Goal: Task Accomplishment & Management: Use online tool/utility

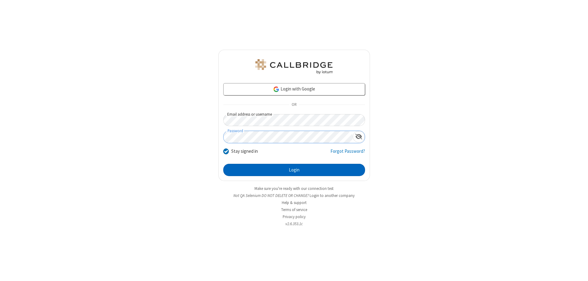
click at [294, 170] on button "Login" at bounding box center [294, 170] width 142 height 12
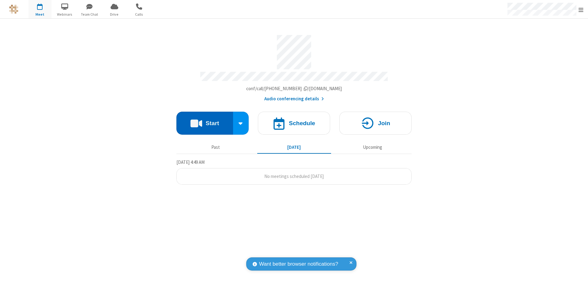
click at [205, 120] on button "Start" at bounding box center [204, 122] width 57 height 23
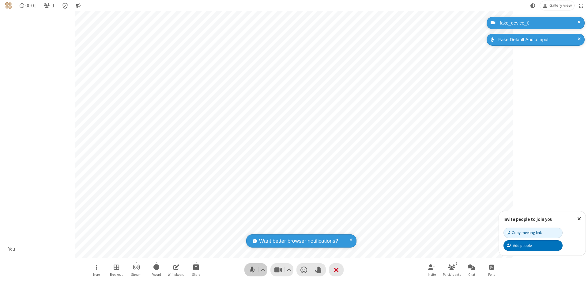
click at [252, 269] on span "Mute (⌘+Shift+A)" at bounding box center [251, 269] width 9 height 9
click at [252, 269] on span "Unmute (⌘+Shift+A)" at bounding box center [251, 269] width 9 height 9
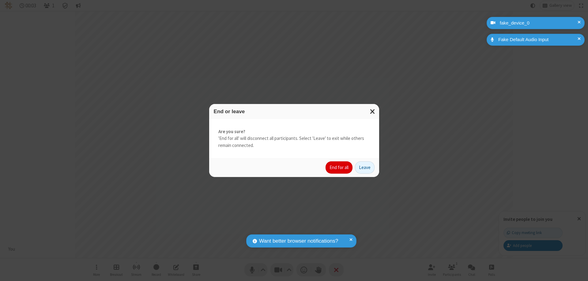
click at [339, 167] on button "End for all" at bounding box center [339, 167] width 27 height 12
